Goal: Task Accomplishment & Management: Use online tool/utility

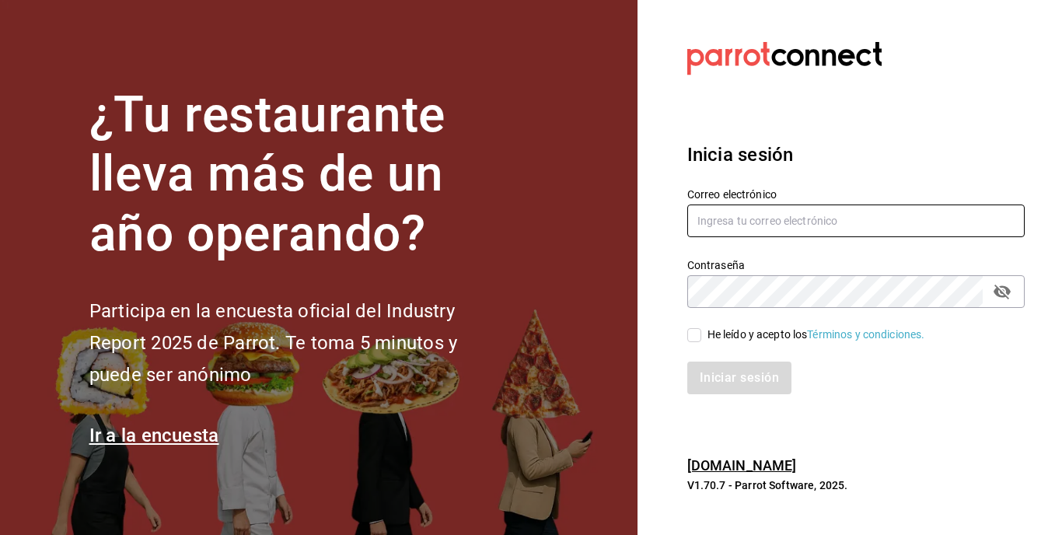
type input "[EMAIL_ADDRESS][DOMAIN_NAME]"
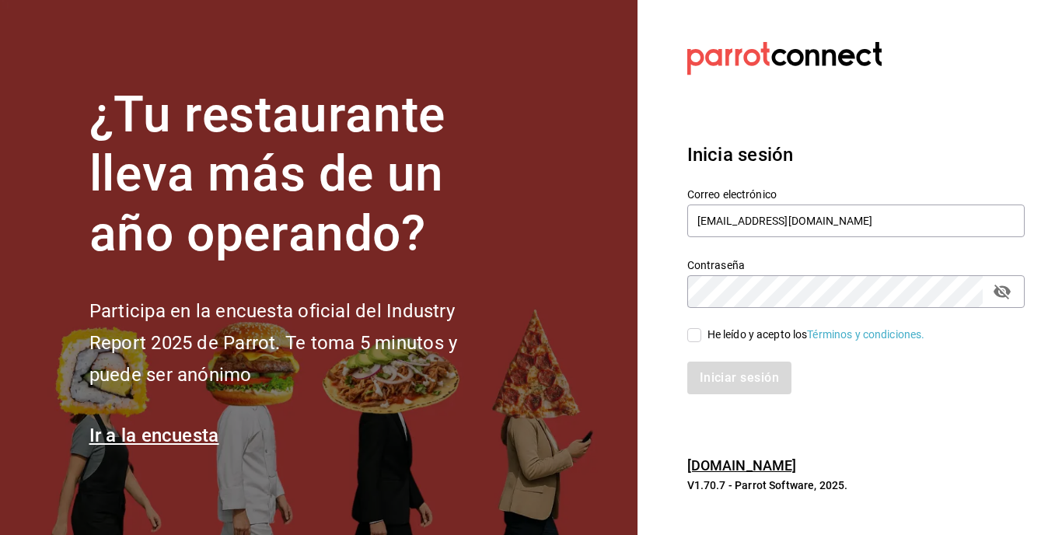
click at [695, 333] on input "He leído y acepto los Términos y condiciones." at bounding box center [694, 335] width 14 height 14
checkbox input "true"
click at [717, 388] on button "Iniciar sesión" at bounding box center [740, 377] width 106 height 33
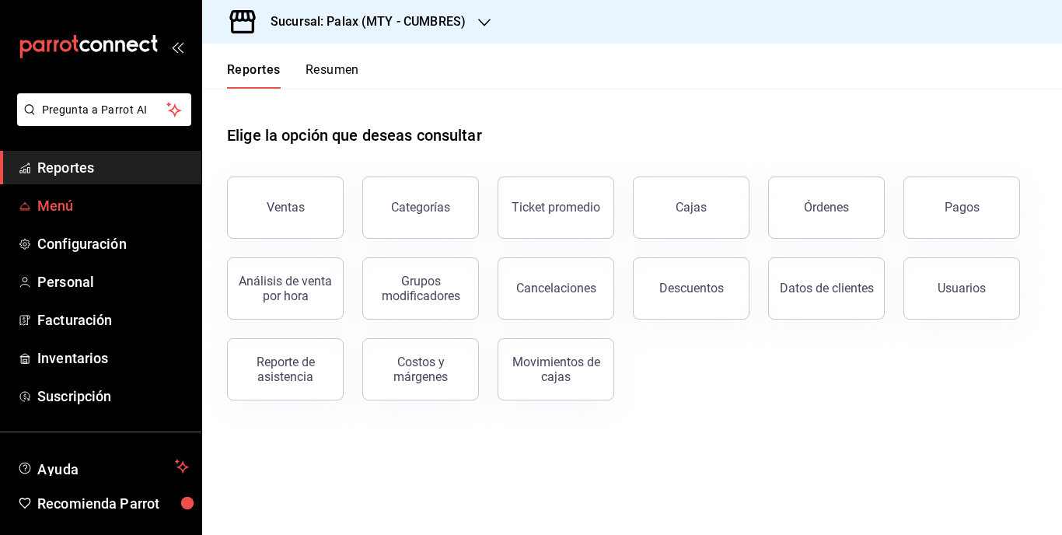
click at [52, 200] on span "Menú" at bounding box center [113, 205] width 152 height 21
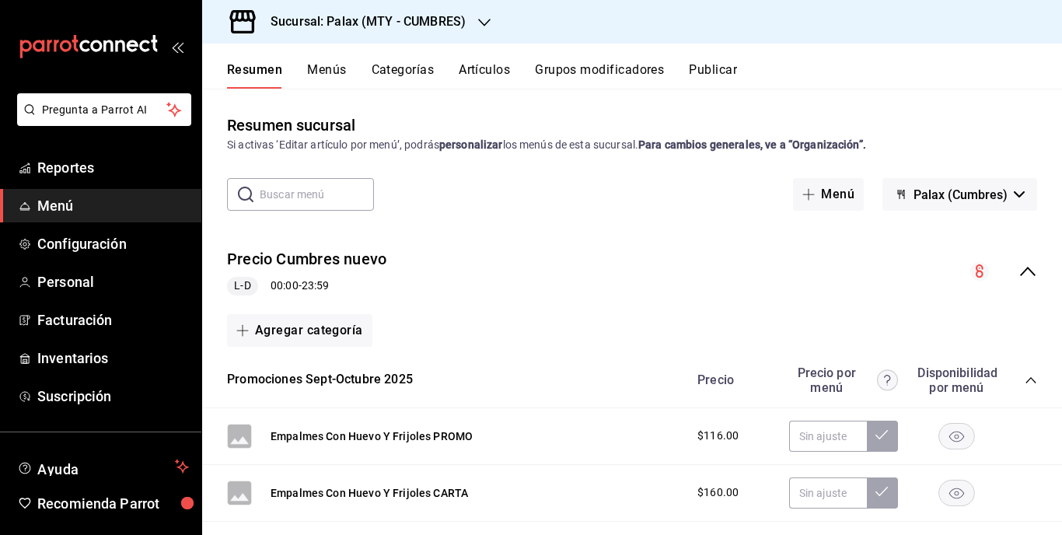
click at [486, 66] on button "Artículos" at bounding box center [483, 75] width 51 height 26
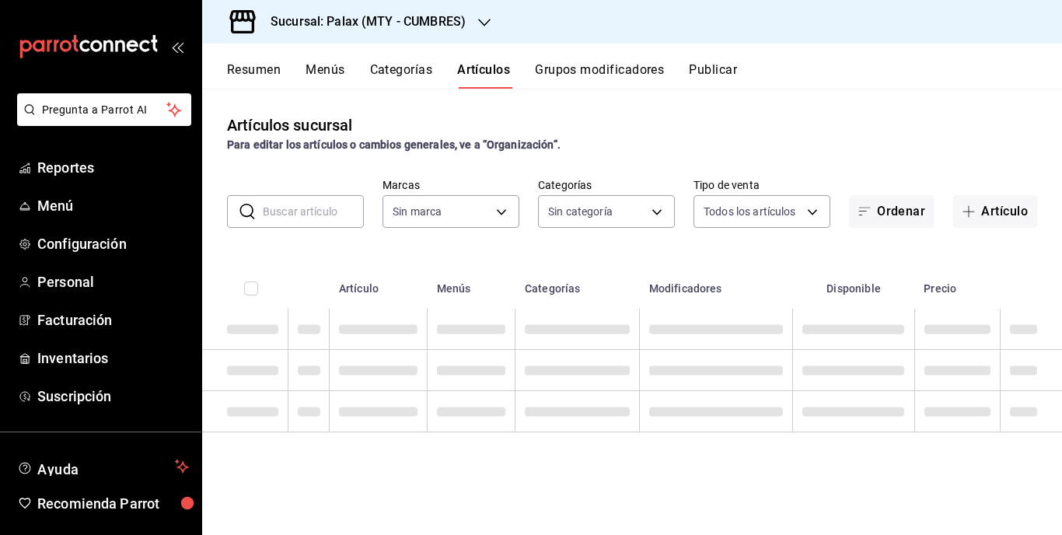
type input "882a14fb-31f9-4d0e-beef-7112030831e8"
type input "c7ee65cc-ee9e-4741-86da-950b97491a76,cfaf84e3-46c5-4593-b599-de37d94c1b20,eecc7…"
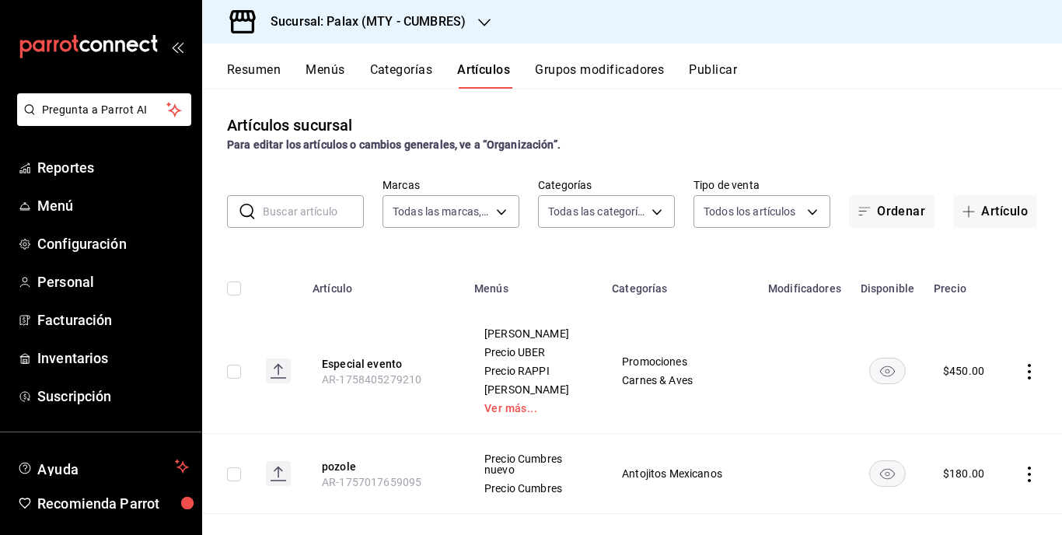
click at [300, 219] on input "text" at bounding box center [313, 211] width 101 height 31
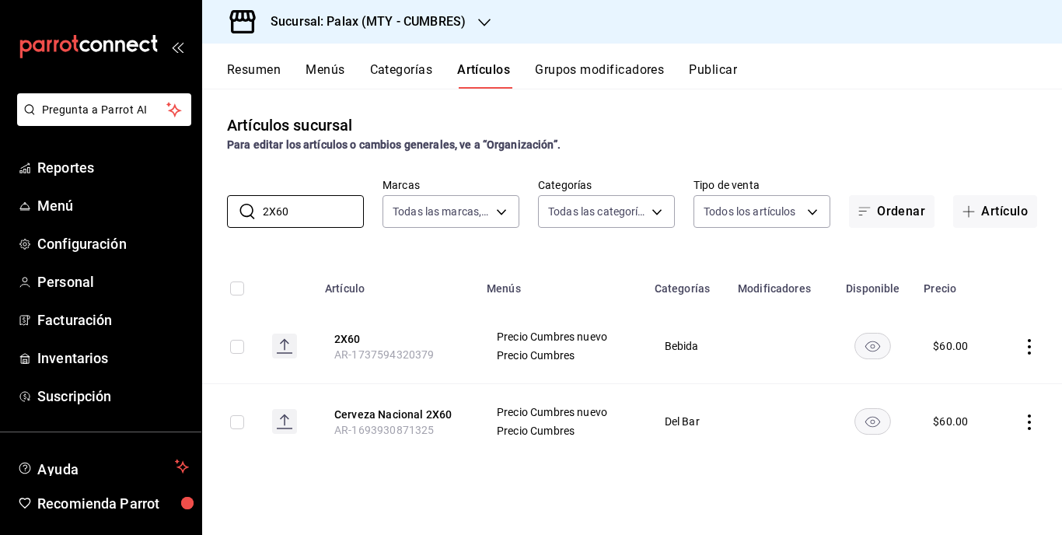
type input "2X60"
click at [483, 24] on icon "button" at bounding box center [484, 23] width 12 height 8
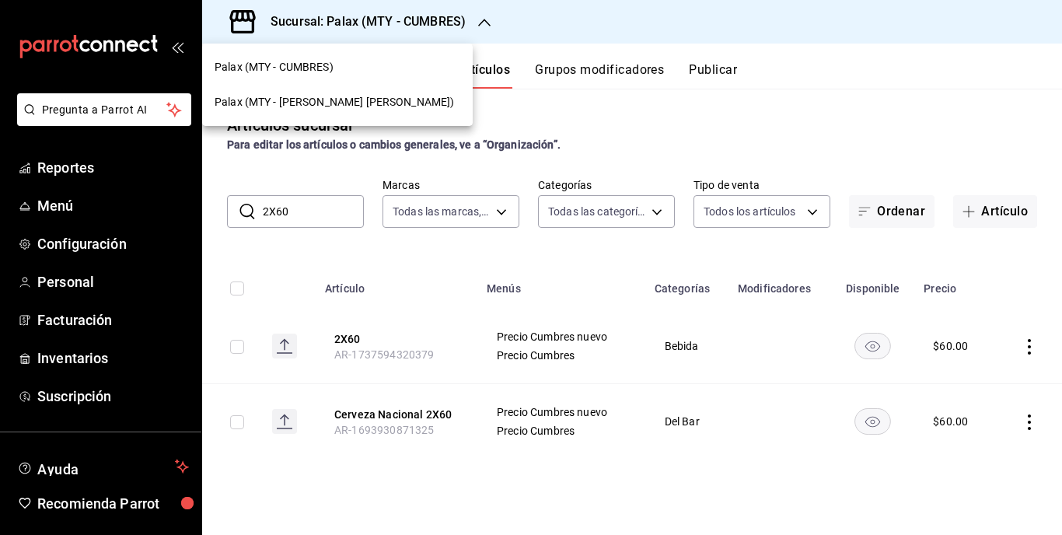
click at [305, 96] on span "Palax (MTY - [PERSON_NAME] [PERSON_NAME])" at bounding box center [333, 102] width 239 height 16
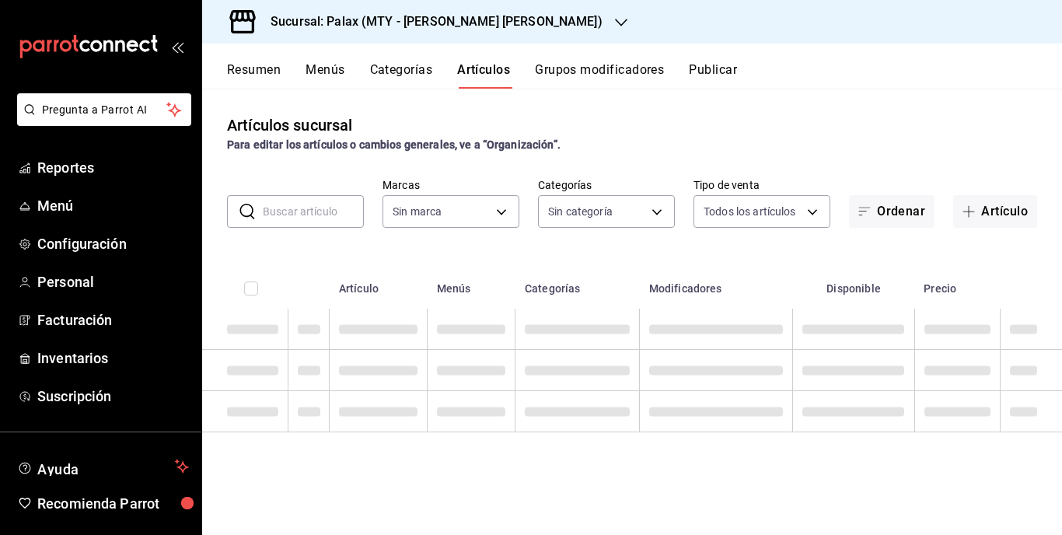
type input "90bcdbdb-a898-4a24-8b7a-511d8708b4df,49aa2ae4-61bc-4f0a-8165-8dabc33a9232,b2551…"
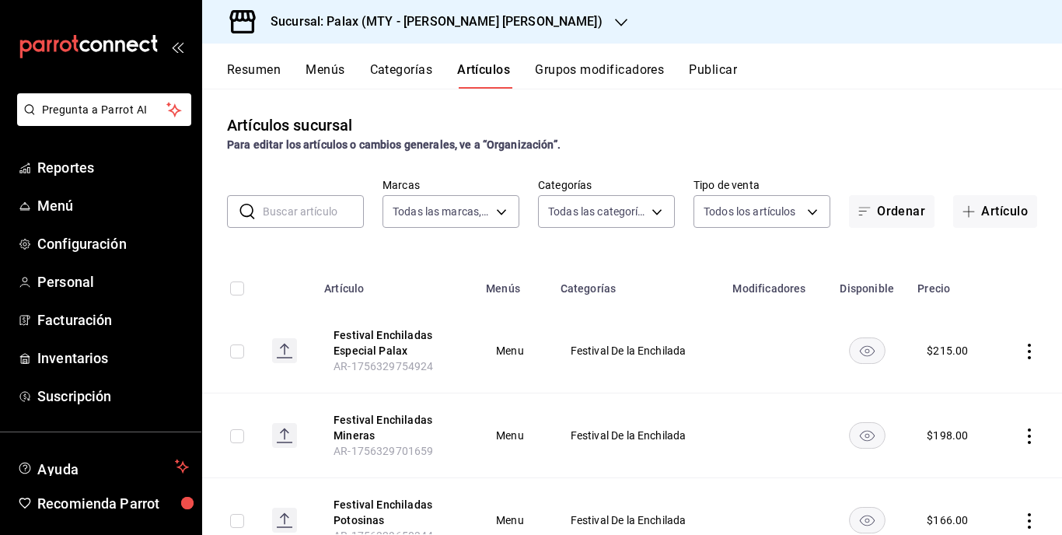
type input "7795581a-13ec-4648-b830-0343ae492405"
click at [313, 214] on input "text" at bounding box center [313, 211] width 101 height 31
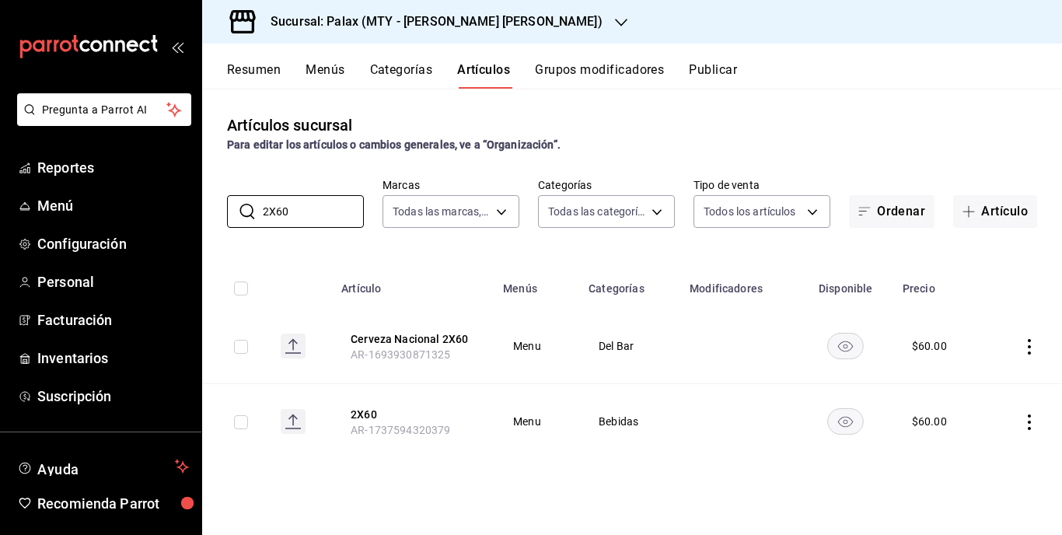
type input "2X60"
click at [1028, 417] on icon "actions" at bounding box center [1029, 422] width 16 height 16
click at [963, 427] on span "Editar" at bounding box center [982, 430] width 40 height 16
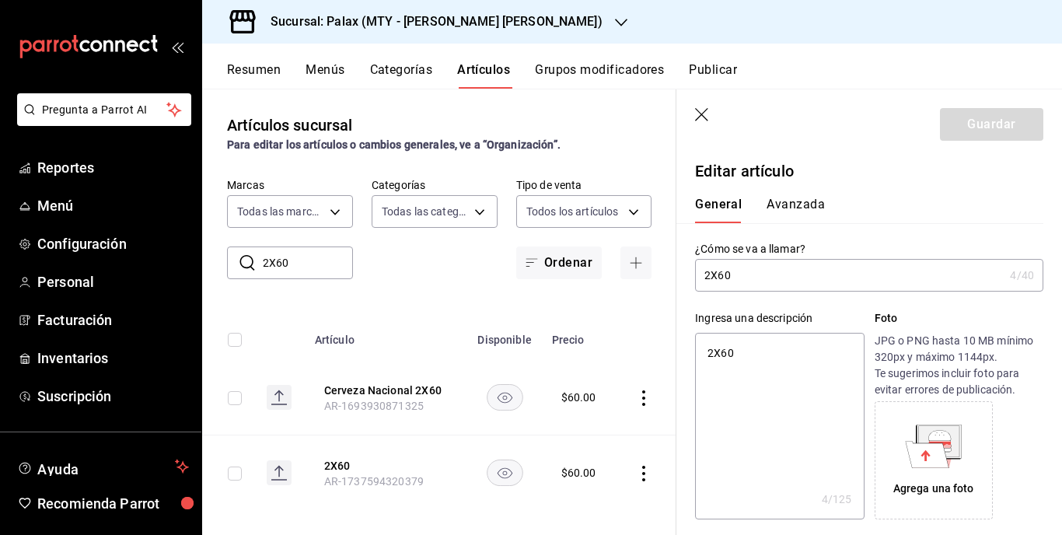
click at [702, 277] on input "2X60" at bounding box center [849, 275] width 309 height 31
type input "T2X60"
type textarea "x"
type input "Te2X60"
type textarea "x"
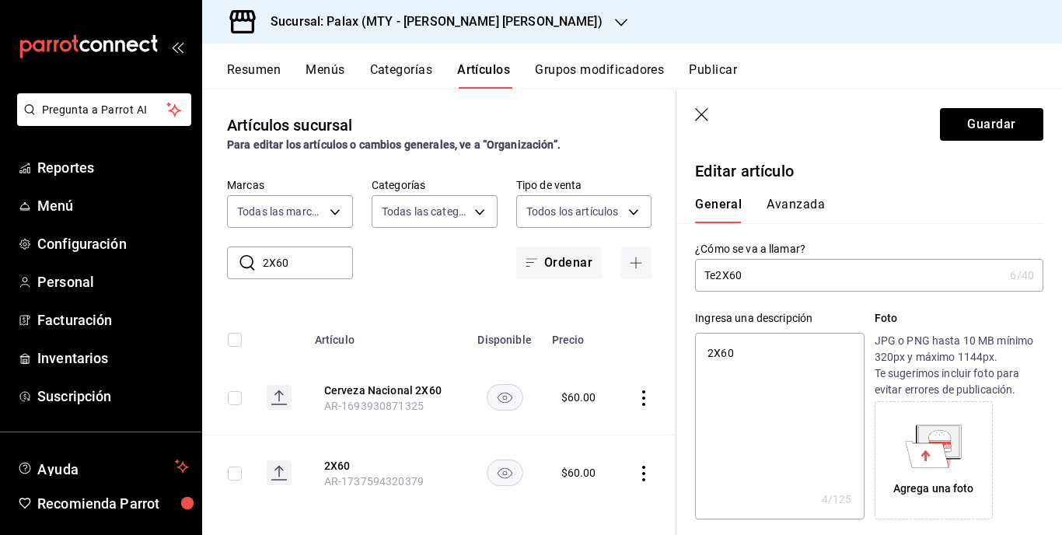
type input "Tec2X60"
type textarea "x"
type input "Te2X60"
type textarea "x"
type input "Tek2X60"
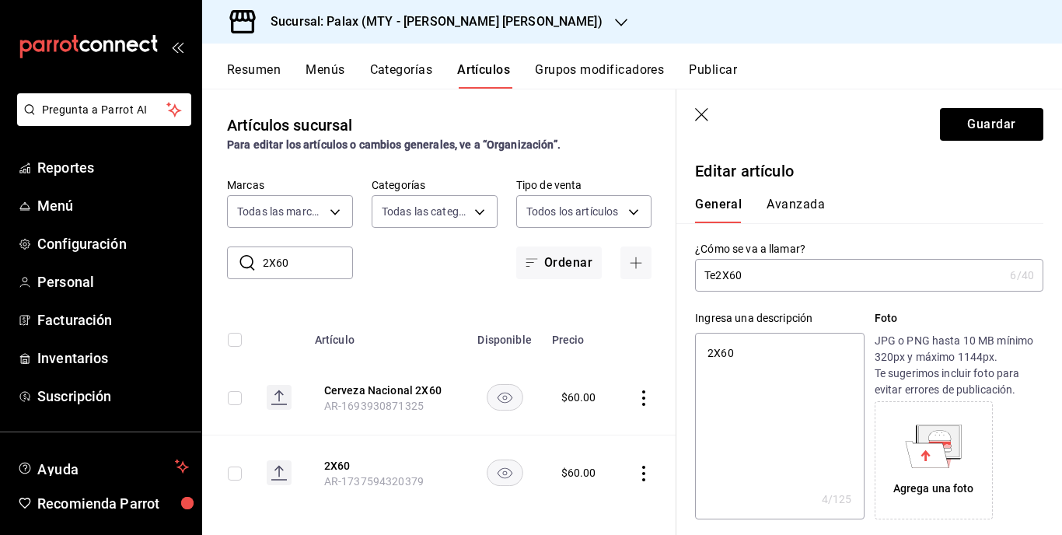
type textarea "x"
type input "Teka2X60"
type textarea "x"
type input "Tekat2X60"
type textarea "x"
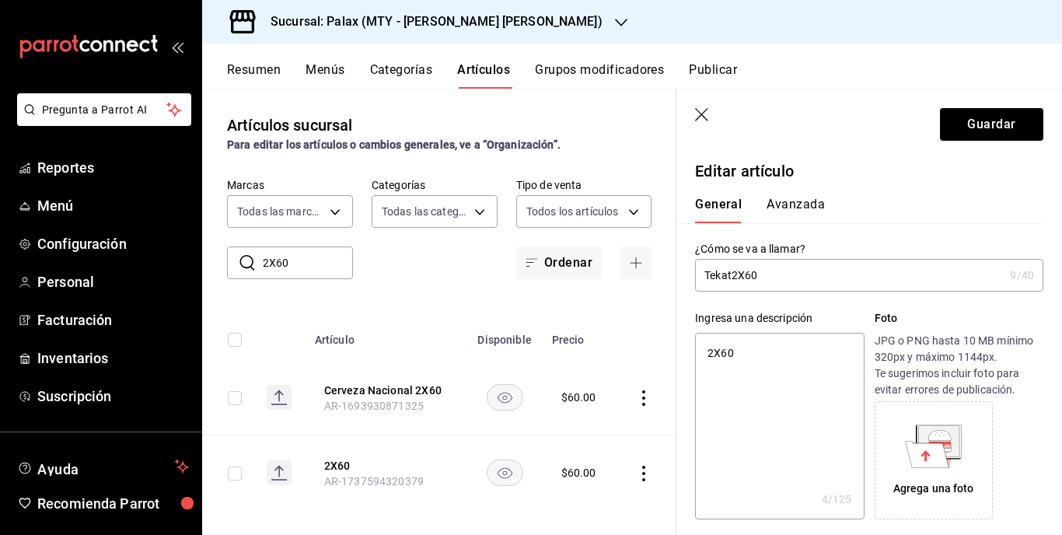
type input "Tekate2X60"
type textarea "x"
type input "Tekate 2X60"
type textarea "x"
click at [798, 276] on input "Tekate 2X60" at bounding box center [846, 275] width 302 height 31
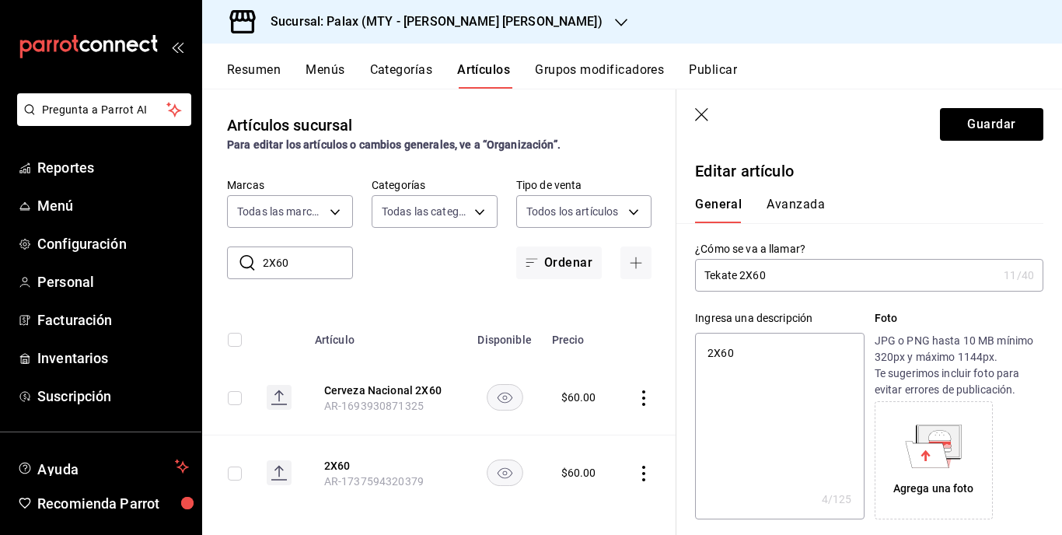
type input "Tekate 2X6"
type textarea "x"
type input "Tekate 2X"
type textarea "x"
type input "Tekate 2X1"
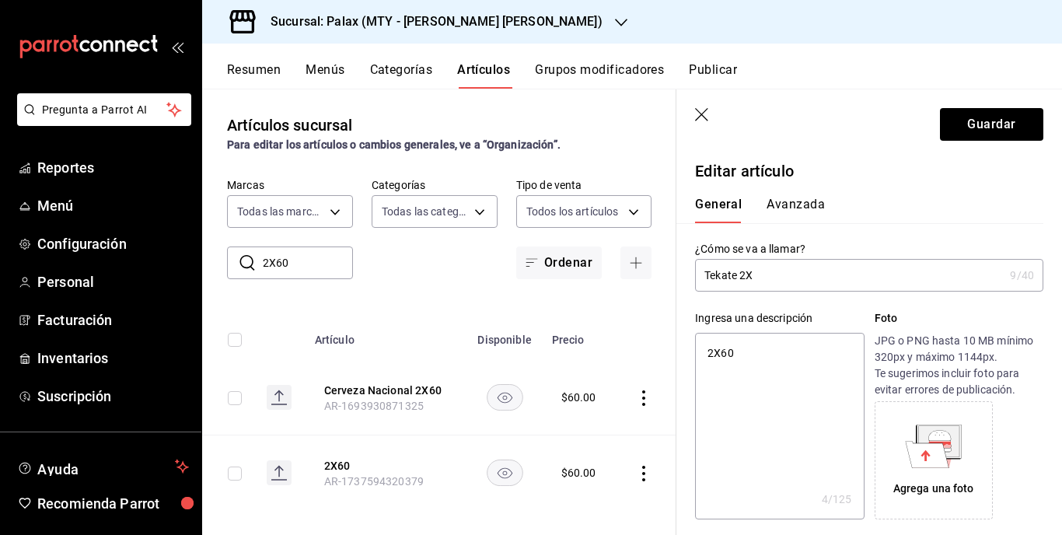
type textarea "x"
type input "Tekate 2X1"
type textarea "x"
click at [743, 347] on textarea "2X60" at bounding box center [779, 426] width 169 height 187
type textarea "2X6"
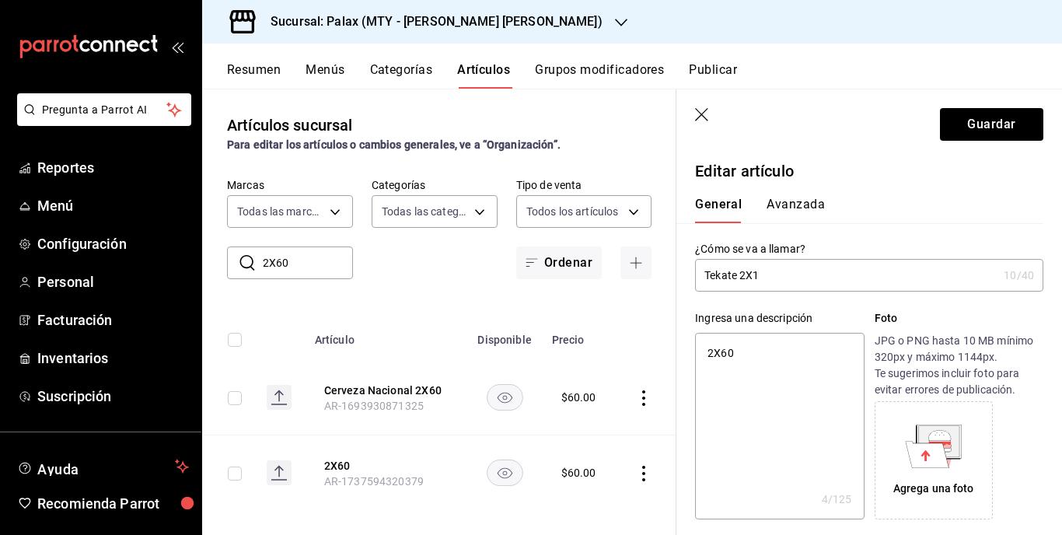
type textarea "x"
type textarea "2X"
type textarea "x"
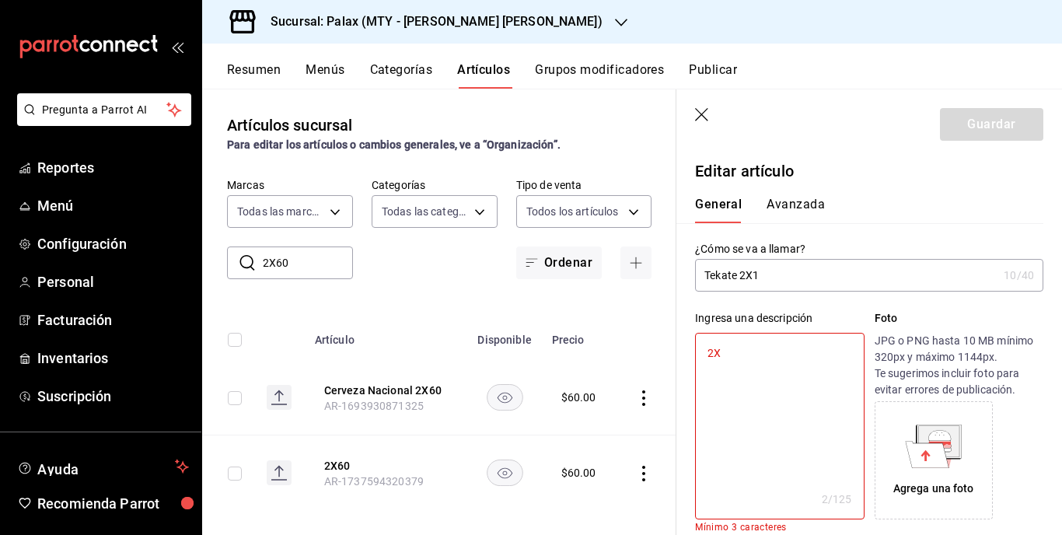
type textarea "2X1"
type textarea "x"
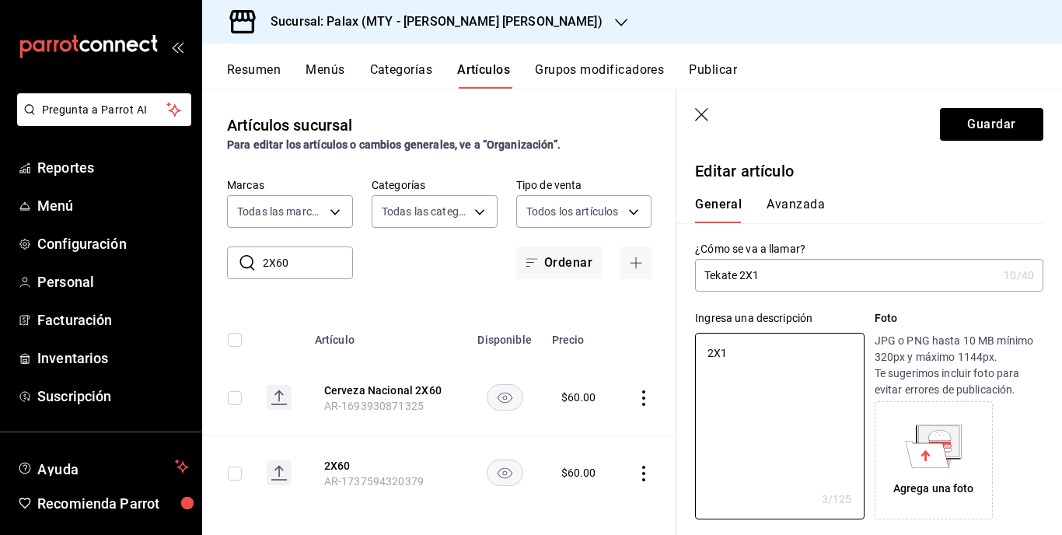
type textarea "2X1"
click at [740, 281] on input "Tekate 2X1" at bounding box center [846, 275] width 302 height 31
type textarea "x"
click at [730, 352] on textarea "2X1" at bounding box center [779, 426] width 169 height 187
type textarea "2X"
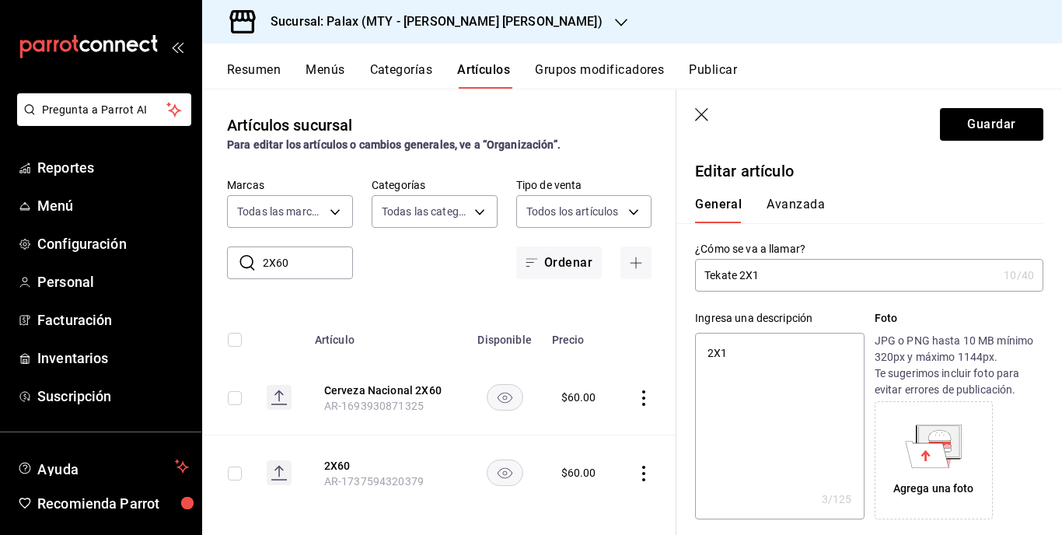
type textarea "x"
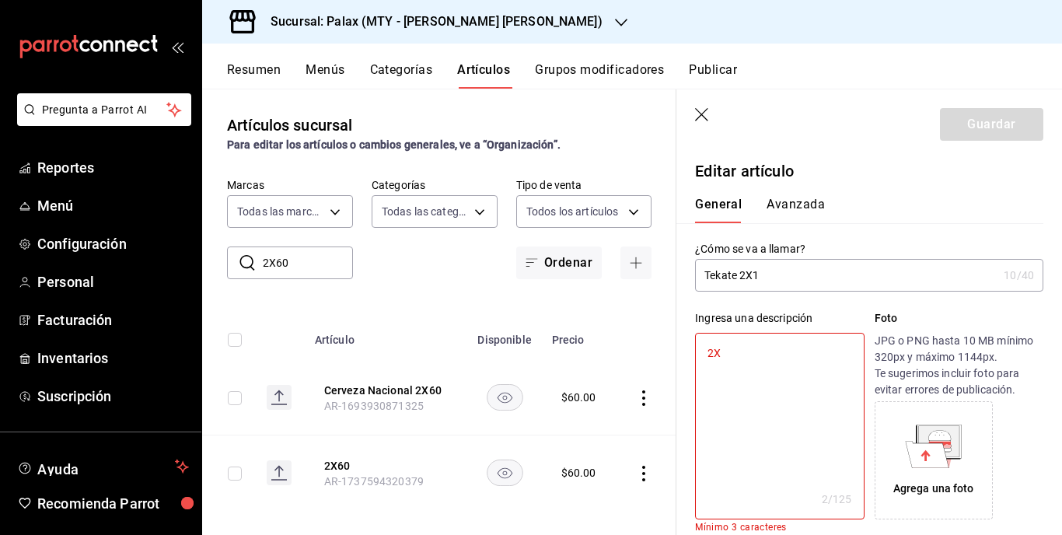
type textarea "2"
type textarea "x"
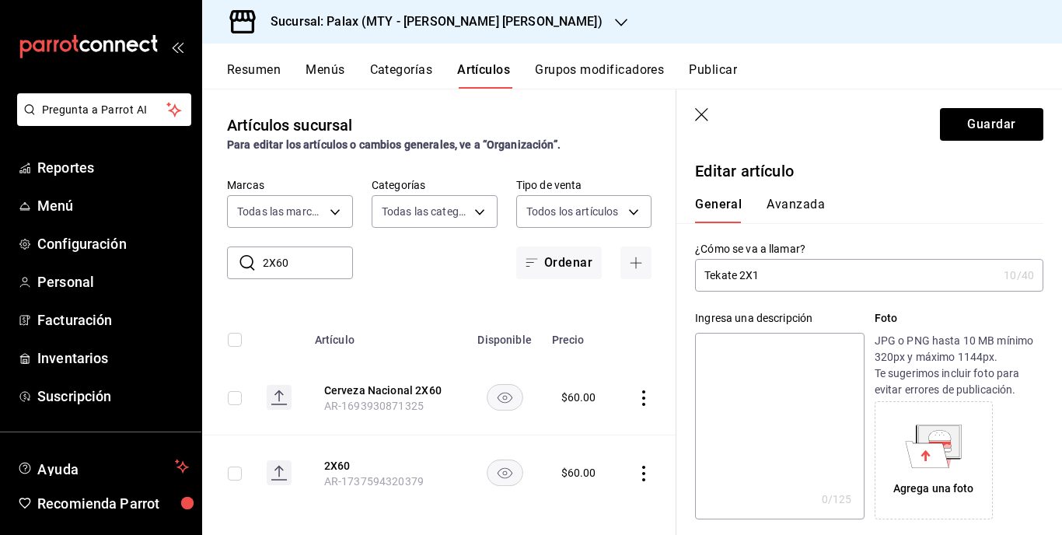
type textarea "b"
type textarea "x"
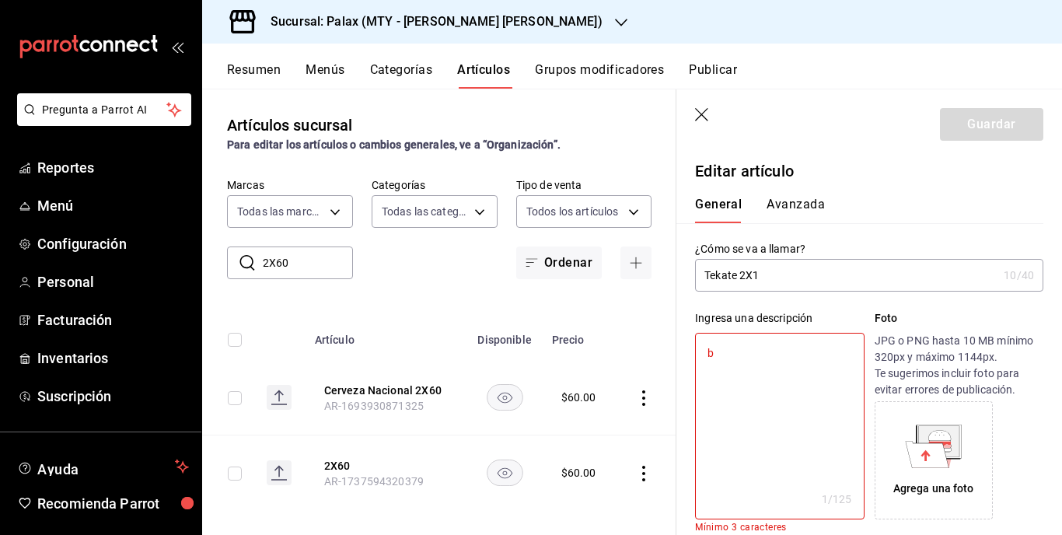
type textarea "bl"
type textarea "x"
type textarea "bla"
type textarea "x"
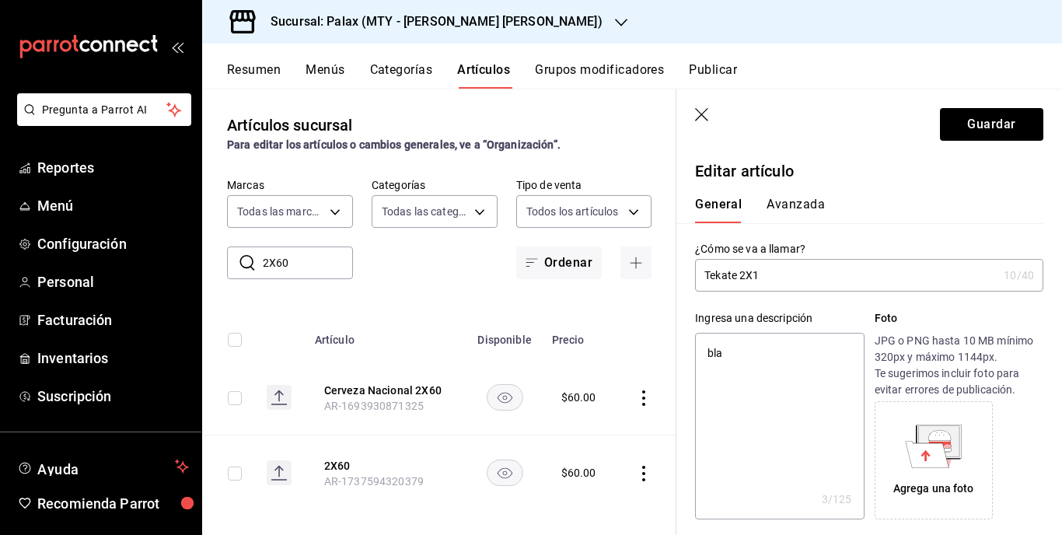
type textarea "blan"
type textarea "x"
type textarea "blanc"
type textarea "x"
type textarea "blanco"
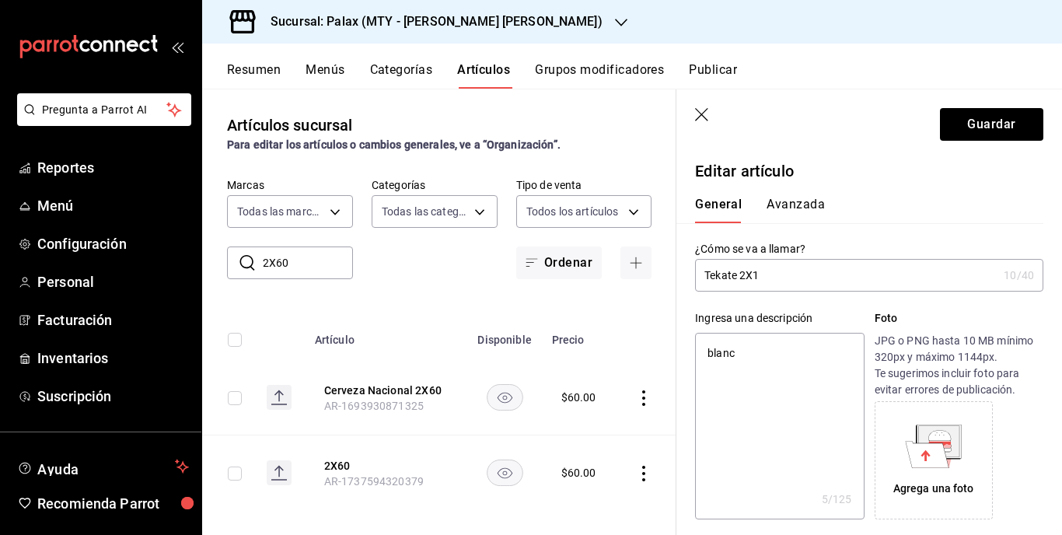
type textarea "x"
type textarea "blanco"
type textarea "x"
type textarea "blanco o"
type textarea "x"
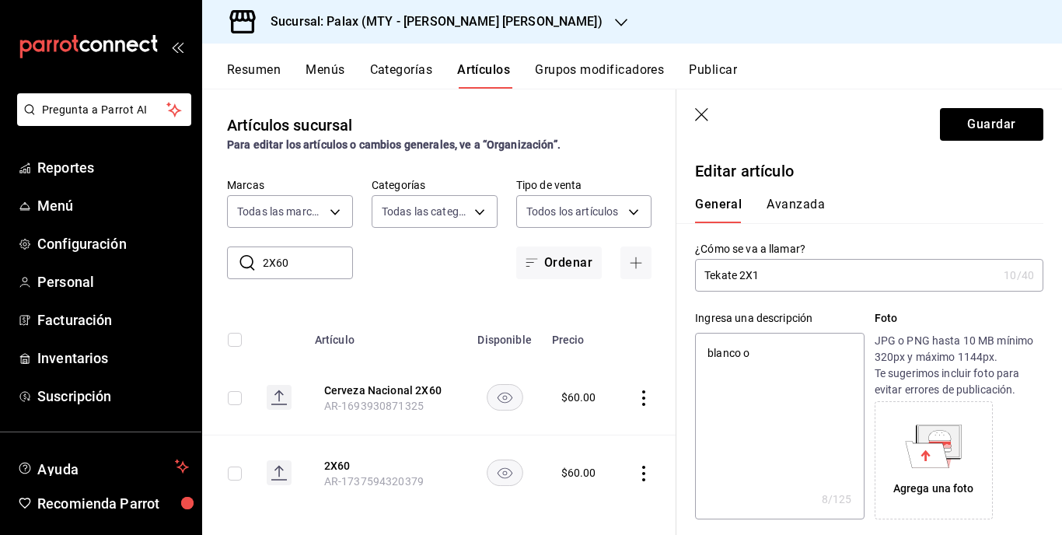
type textarea "blanco o"
type textarea "x"
type textarea "blanco o r"
type textarea "x"
type textarea "blanco o ro"
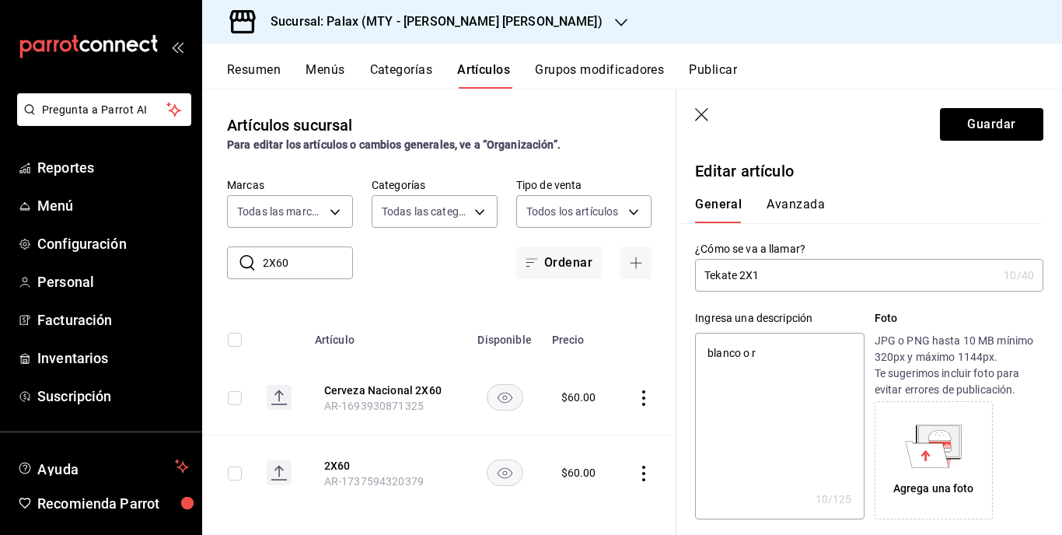
type textarea "x"
type textarea "blanco o roj"
type textarea "x"
type textarea "blanco [PERSON_NAME]"
type textarea "x"
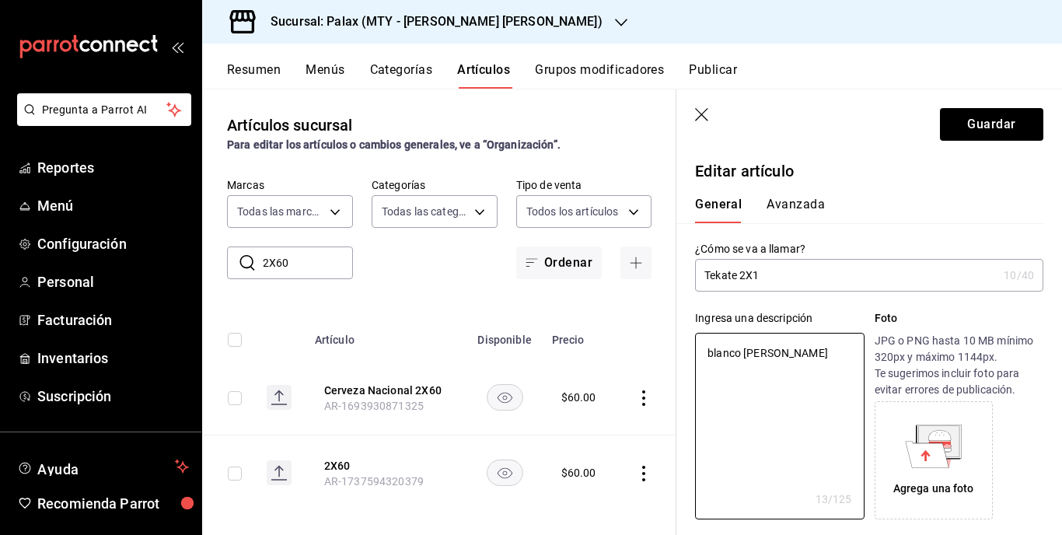
type textarea "blanco [PERSON_NAME]"
type textarea "x"
click at [803, 201] on button "Avanzada" at bounding box center [795, 210] width 58 height 26
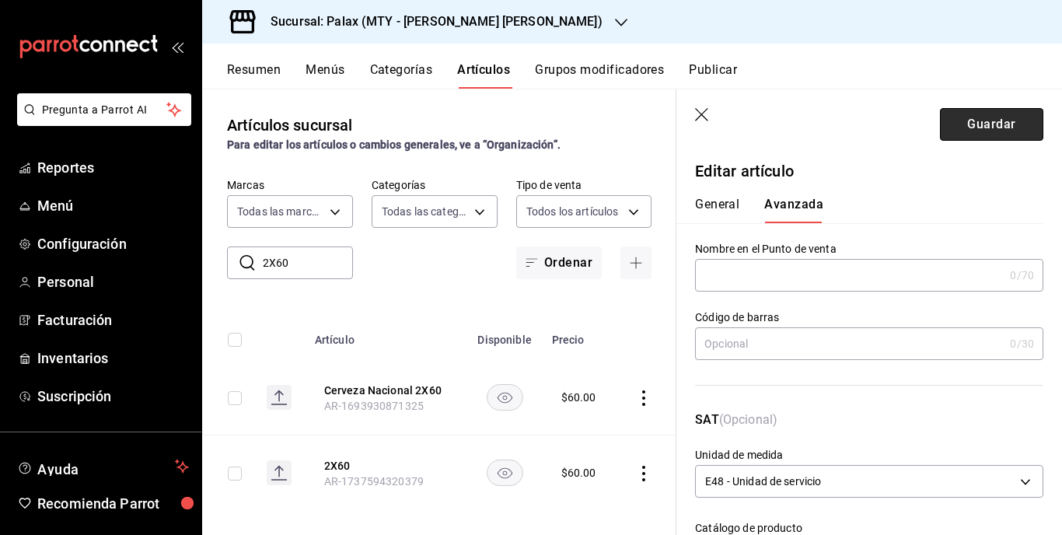
click at [988, 129] on button "Guardar" at bounding box center [991, 124] width 103 height 33
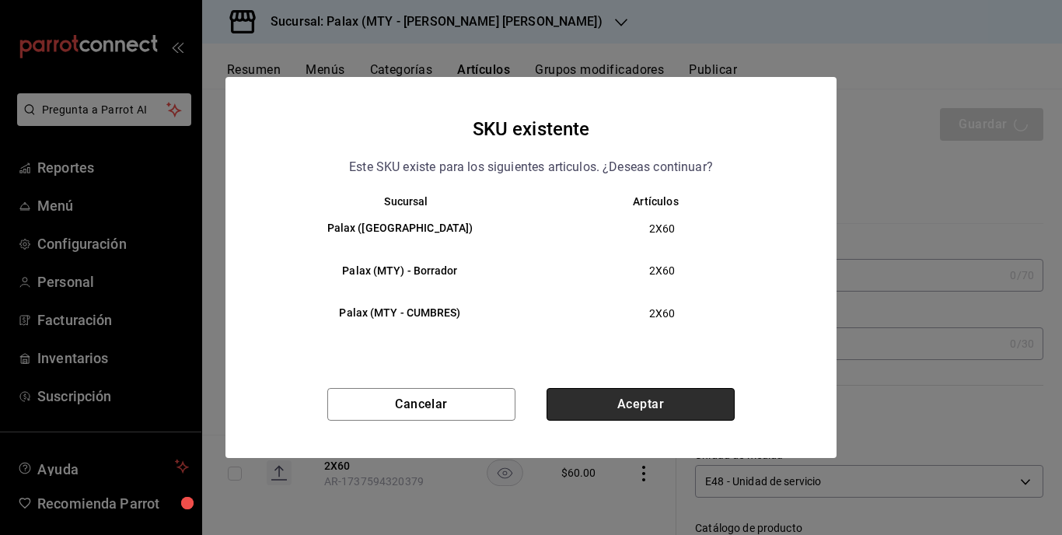
click at [651, 403] on button "Aceptar" at bounding box center [640, 404] width 188 height 33
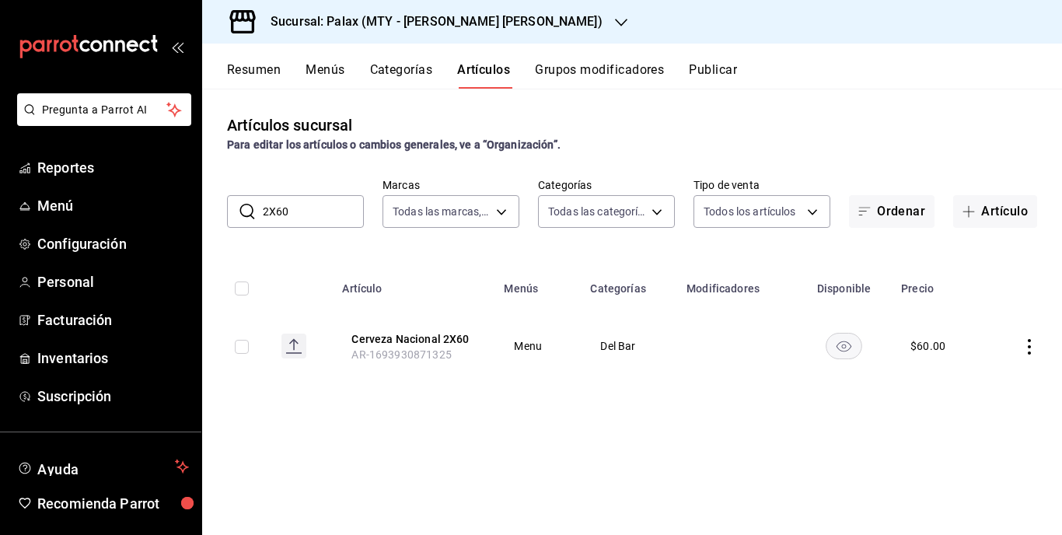
click at [1027, 349] on icon "actions" at bounding box center [1029, 347] width 16 height 16
click at [967, 375] on span "Editar" at bounding box center [982, 382] width 40 height 16
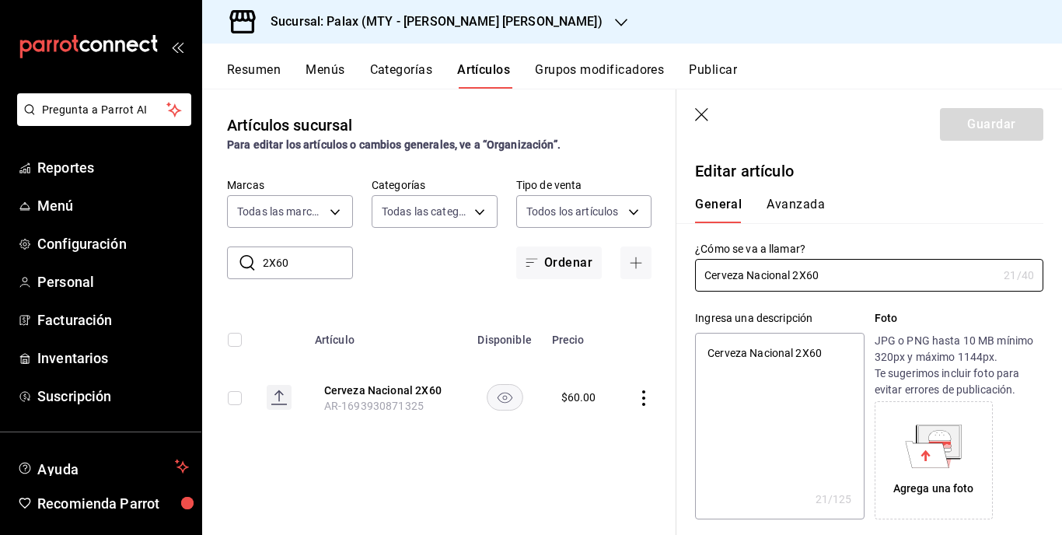
type textarea "x"
type input "$60.00"
click at [790, 273] on input "Cerveza Nacional 2X60" at bounding box center [846, 275] width 302 height 31
type input "Cerveza Naciona 2X60"
type textarea "x"
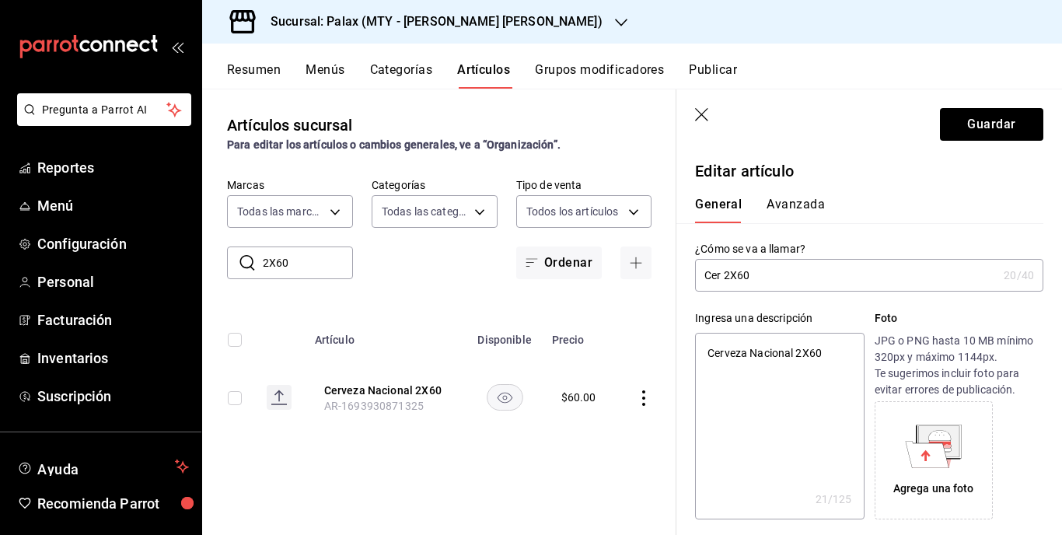
type input "Ce 2X60"
type textarea "x"
type input "2X60"
type textarea "x"
type input "2X60"
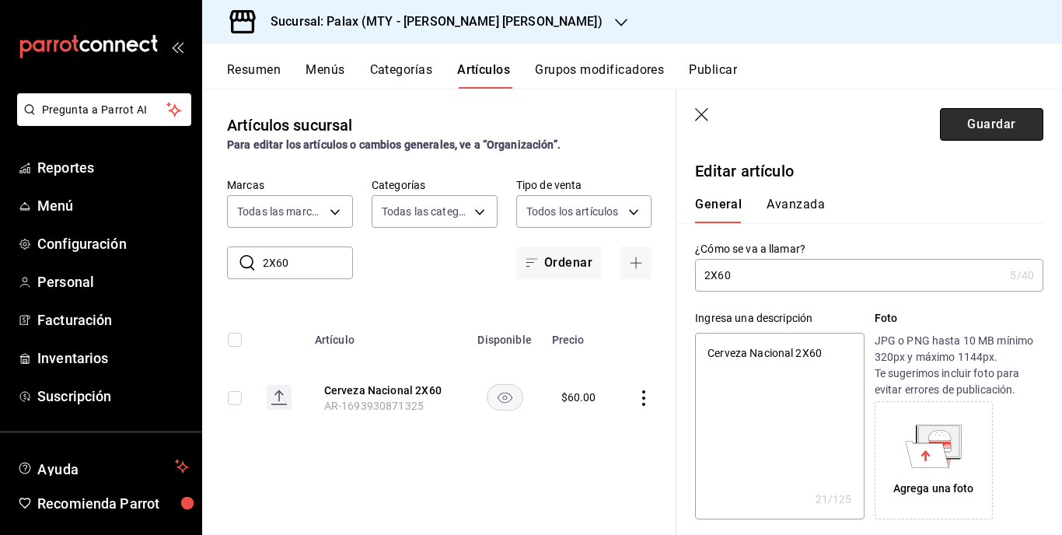
click at [997, 118] on button "Guardar" at bounding box center [991, 124] width 103 height 33
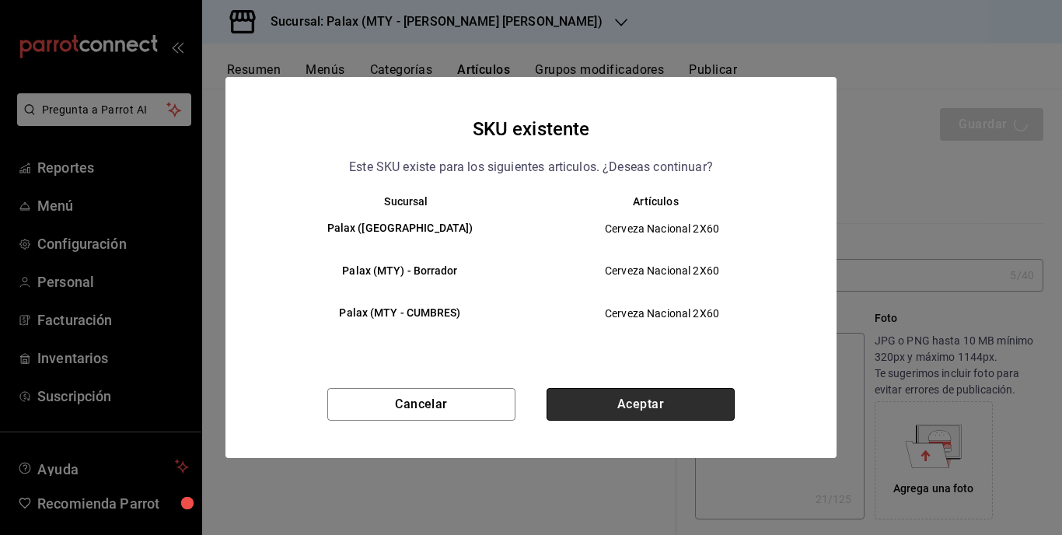
click at [655, 392] on button "Aceptar" at bounding box center [640, 404] width 188 height 33
type textarea "x"
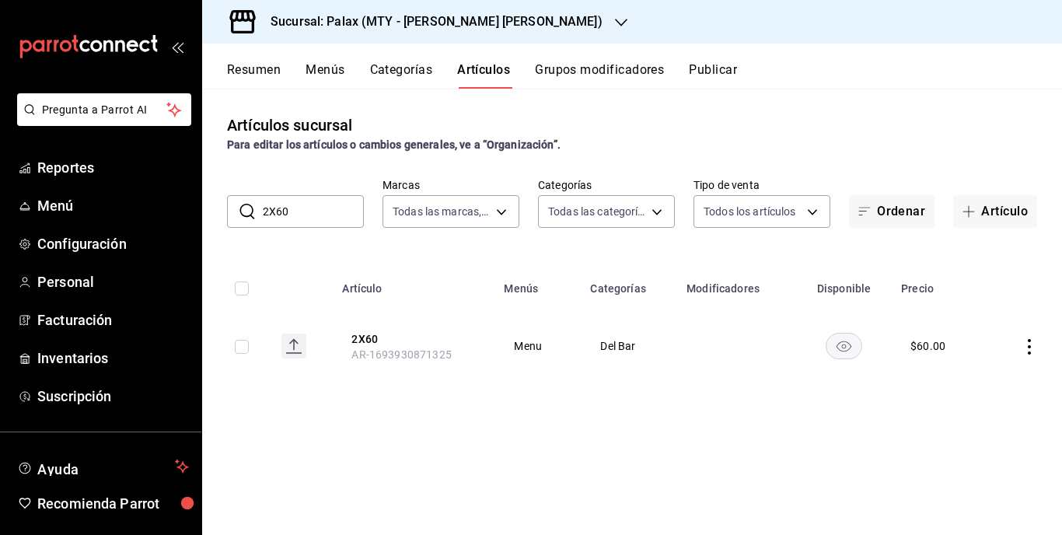
click at [706, 68] on button "Publicar" at bounding box center [713, 75] width 48 height 26
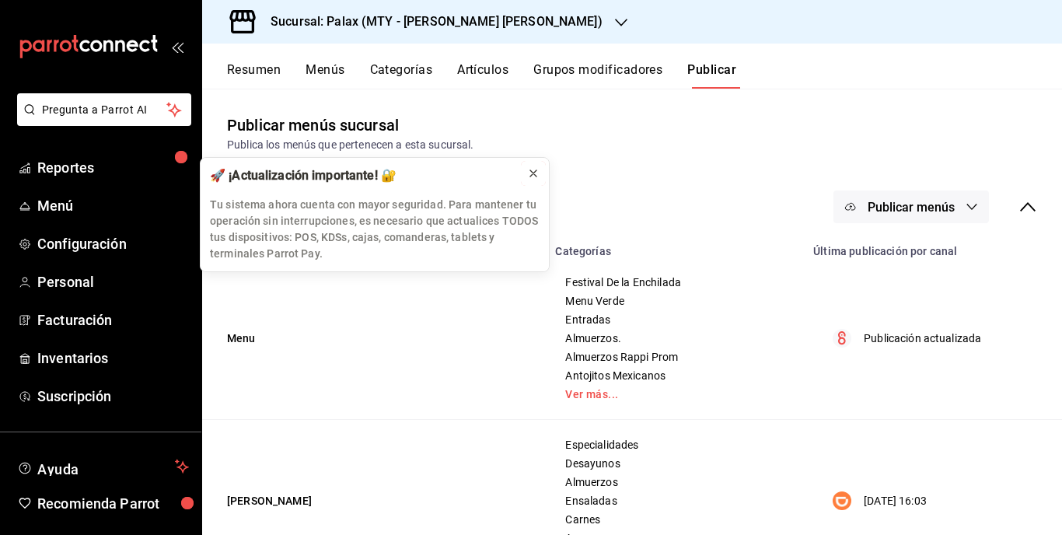
click at [530, 169] on icon at bounding box center [533, 173] width 12 height 12
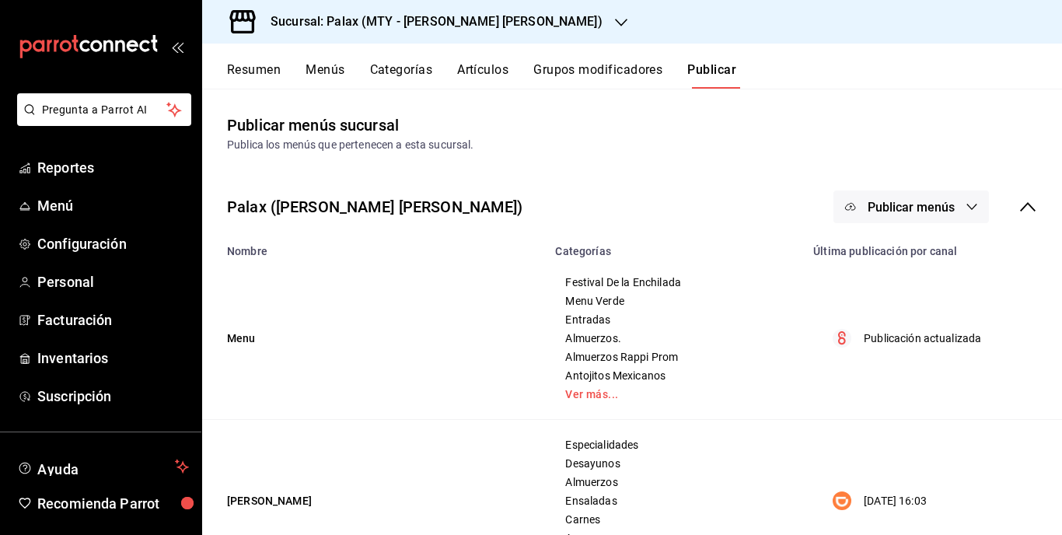
click at [965, 205] on icon "button" at bounding box center [971, 206] width 12 height 12
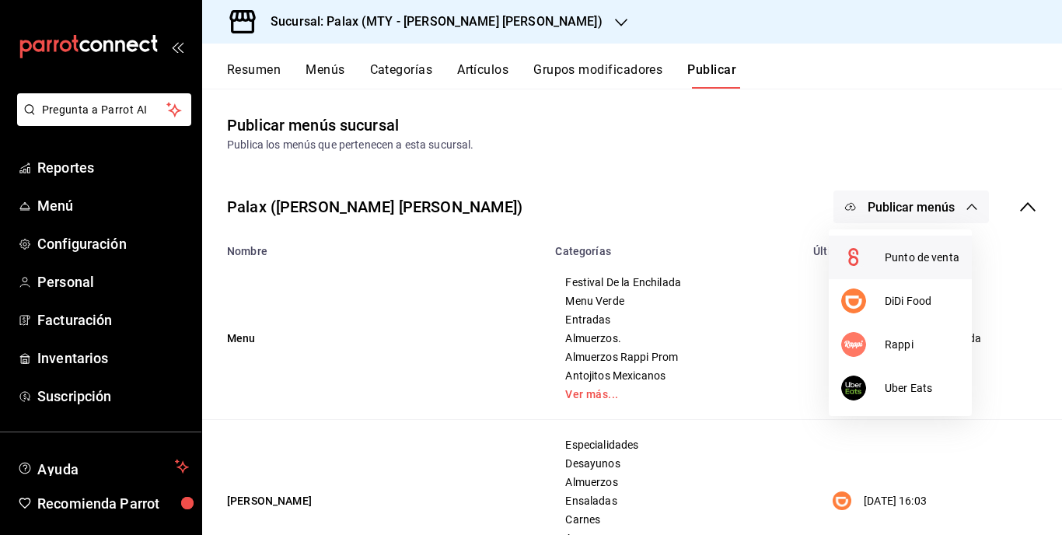
click at [921, 260] on span "Punto de venta" at bounding box center [921, 257] width 75 height 16
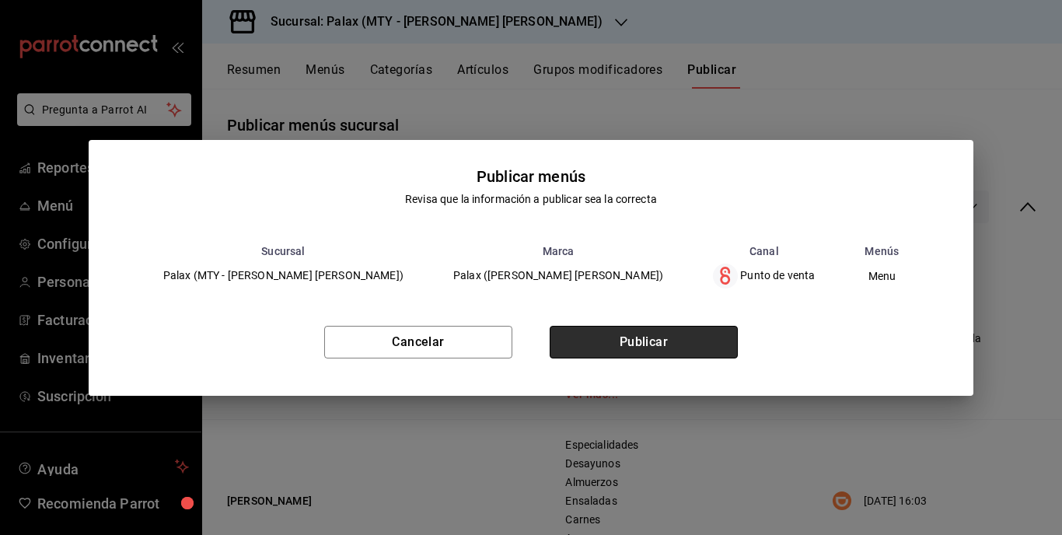
click at [605, 346] on button "Publicar" at bounding box center [643, 342] width 188 height 33
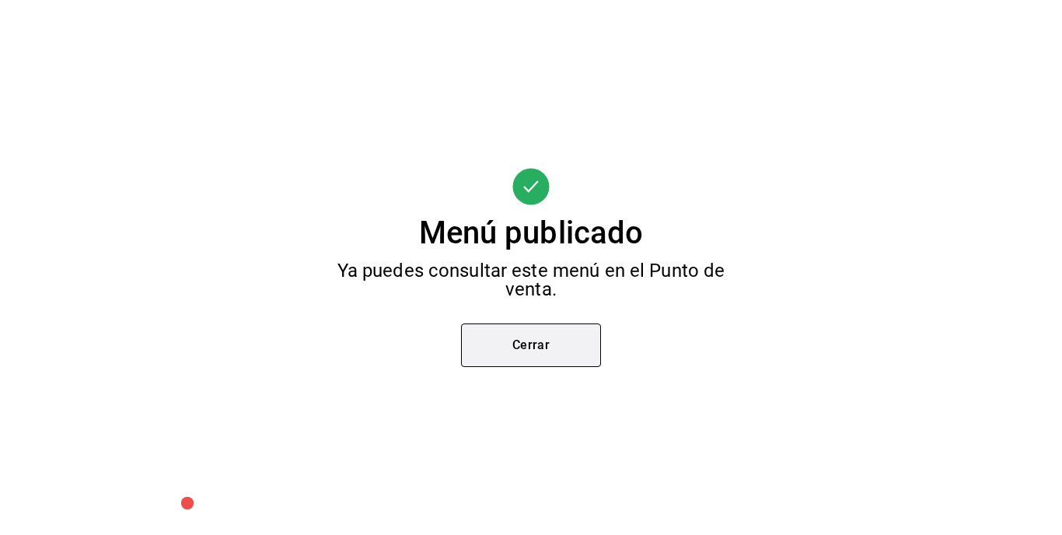
click at [524, 351] on button "Cerrar" at bounding box center [531, 345] width 140 height 44
